Goal: Transaction & Acquisition: Purchase product/service

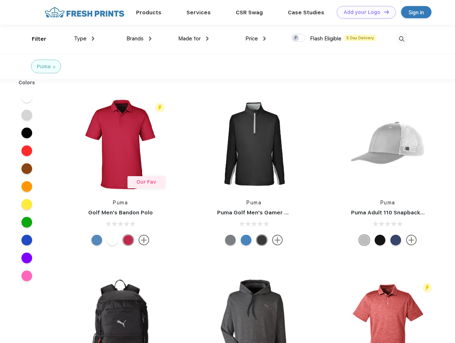
scroll to position [0, 0]
click at [363, 12] on link "Add your Logo Design Tool" at bounding box center [366, 12] width 59 height 12
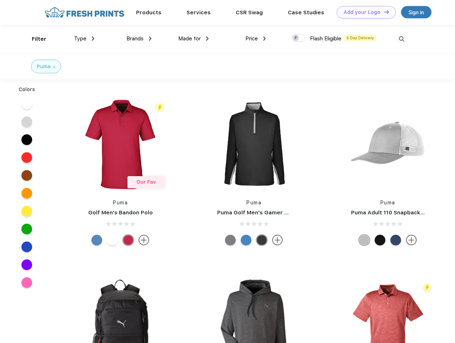
click at [0, 0] on div "Design Tool" at bounding box center [0, 0] width 0 height 0
click at [383, 12] on link "Add your Logo Design Tool" at bounding box center [366, 12] width 59 height 12
click at [34, 39] on div "Filter" at bounding box center [39, 39] width 15 height 8
click at [84, 39] on span "Type" at bounding box center [80, 38] width 12 height 6
click at [139, 39] on span "Brands" at bounding box center [134, 38] width 17 height 6
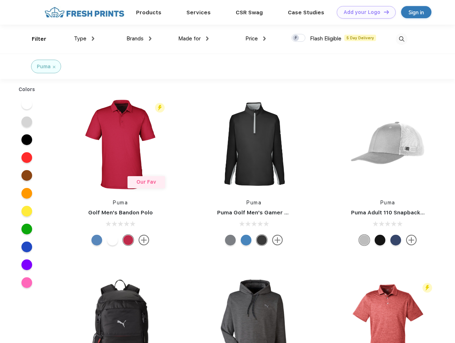
click at [193, 39] on span "Made for" at bounding box center [189, 38] width 22 height 6
click at [256, 39] on span "Price" at bounding box center [251, 38] width 12 height 6
click at [298, 38] on div at bounding box center [298, 38] width 14 height 8
click at [296, 38] on input "checkbox" at bounding box center [293, 36] width 5 height 5
click at [401, 39] on img at bounding box center [401, 39] width 12 height 12
